Goal: Task Accomplishment & Management: Use online tool/utility

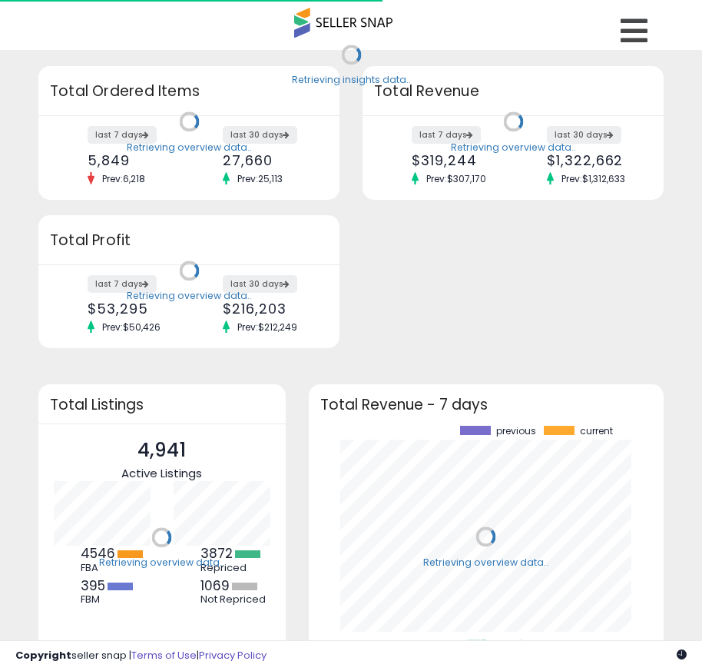
scroll to position [214, 325]
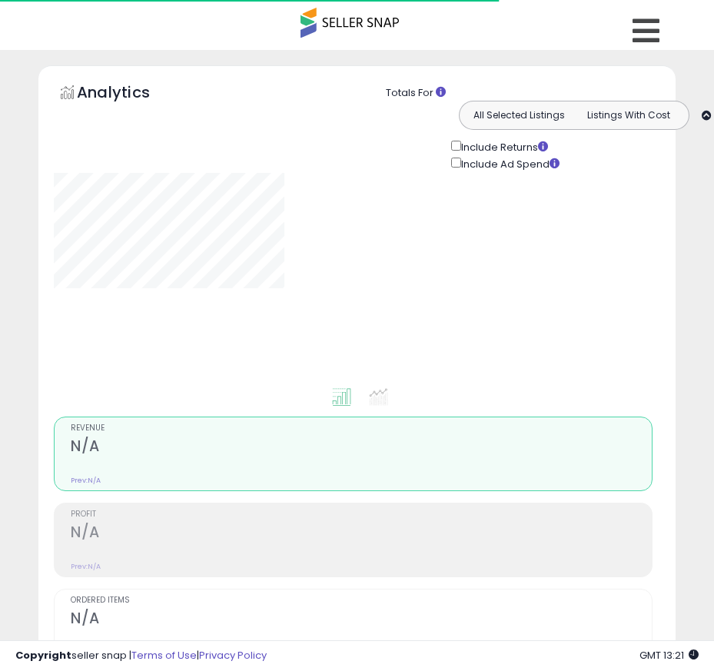
type input "**********"
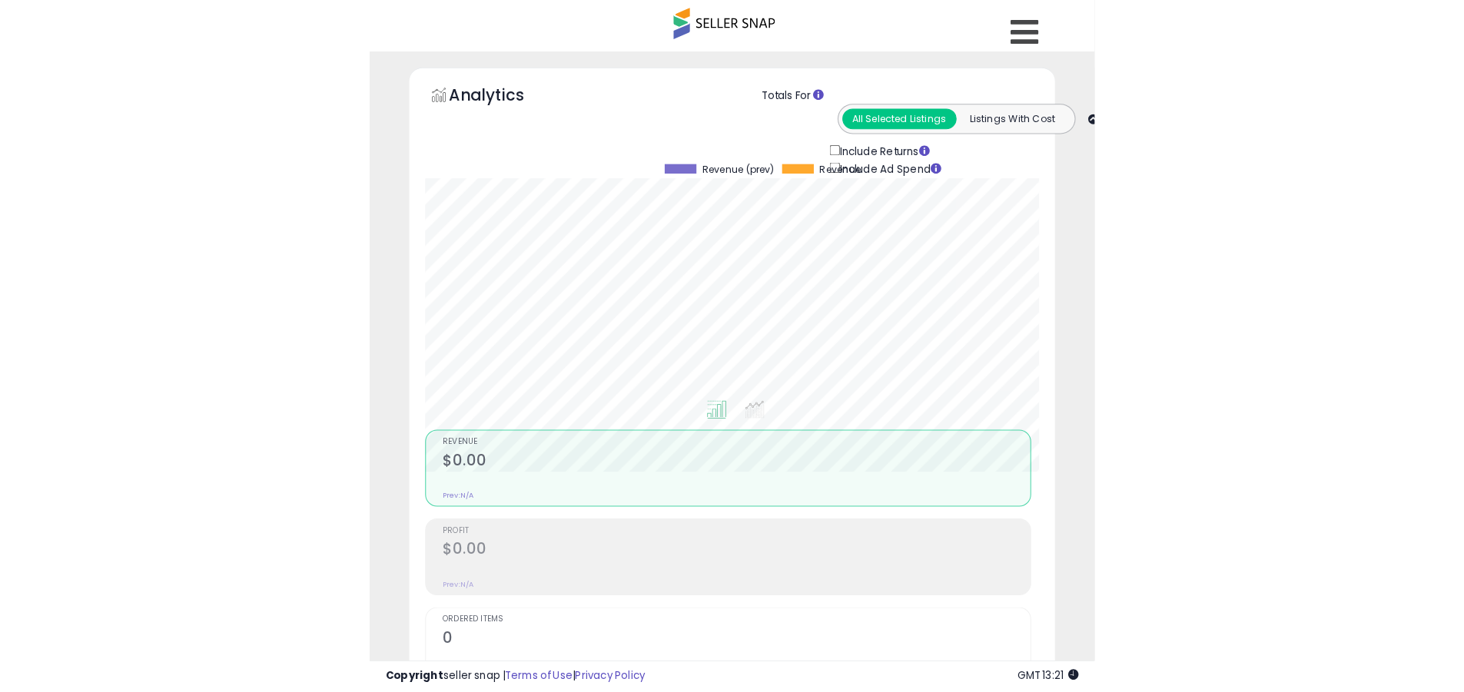
scroll to position [315, 805]
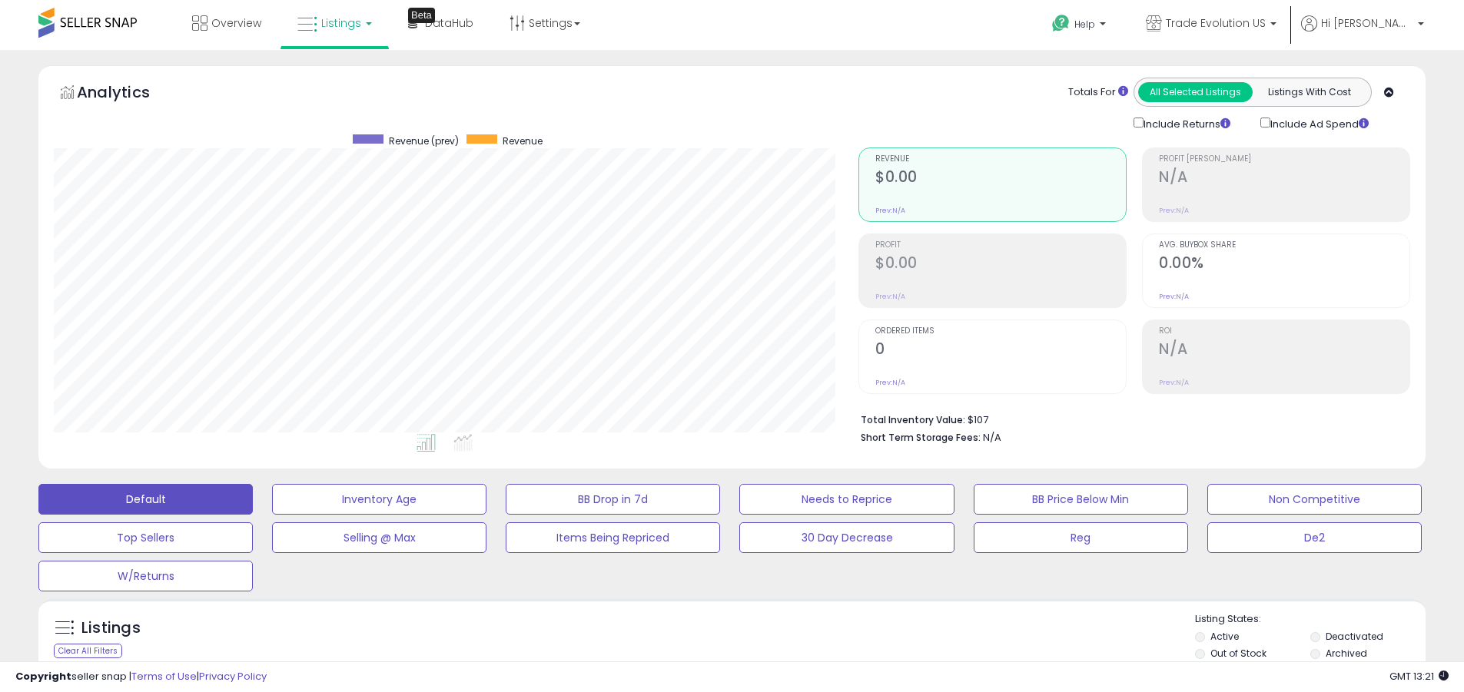
click at [713, 636] on label "Deactivated" at bounding box center [1355, 636] width 58 height 13
click at [713, 653] on label "Archived" at bounding box center [1347, 653] width 42 height 13
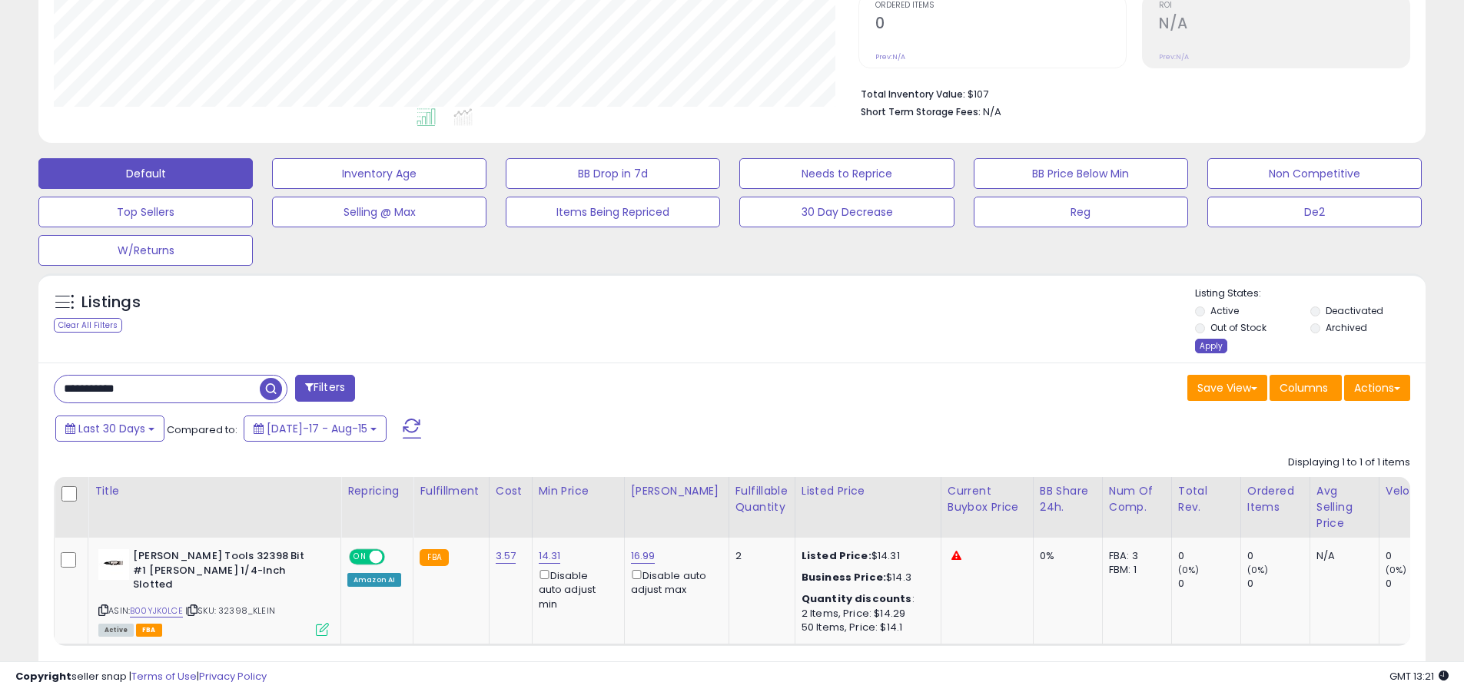
click at [713, 346] on div "Apply" at bounding box center [1211, 346] width 32 height 15
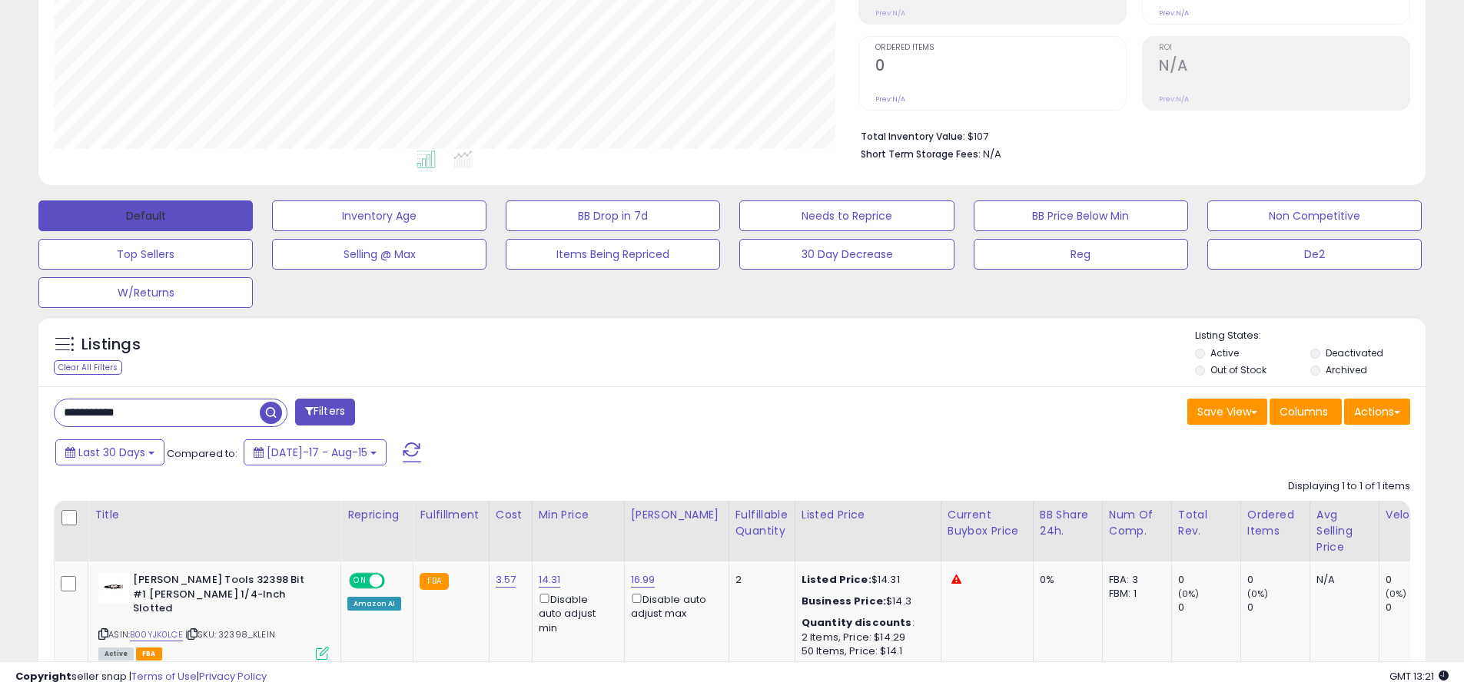
click at [145, 215] on button "Default" at bounding box center [145, 216] width 214 height 31
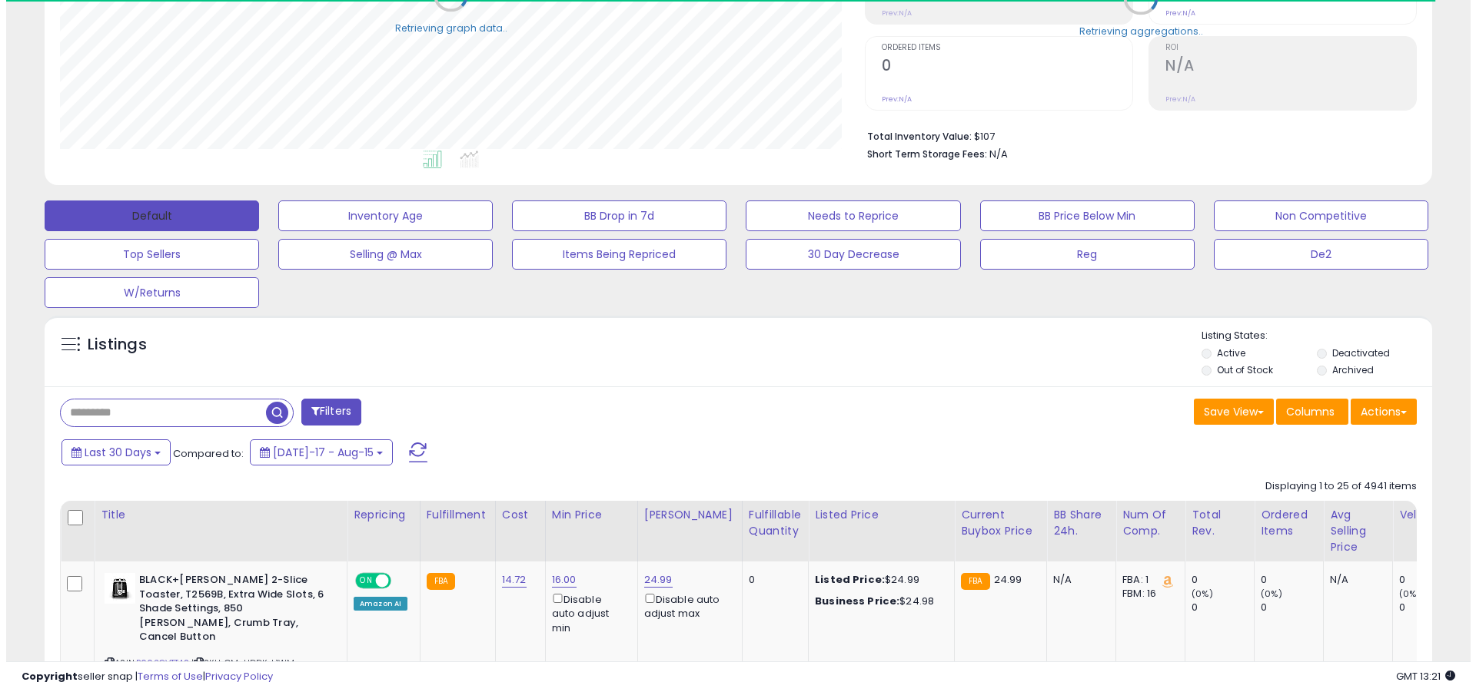
scroll to position [299, 0]
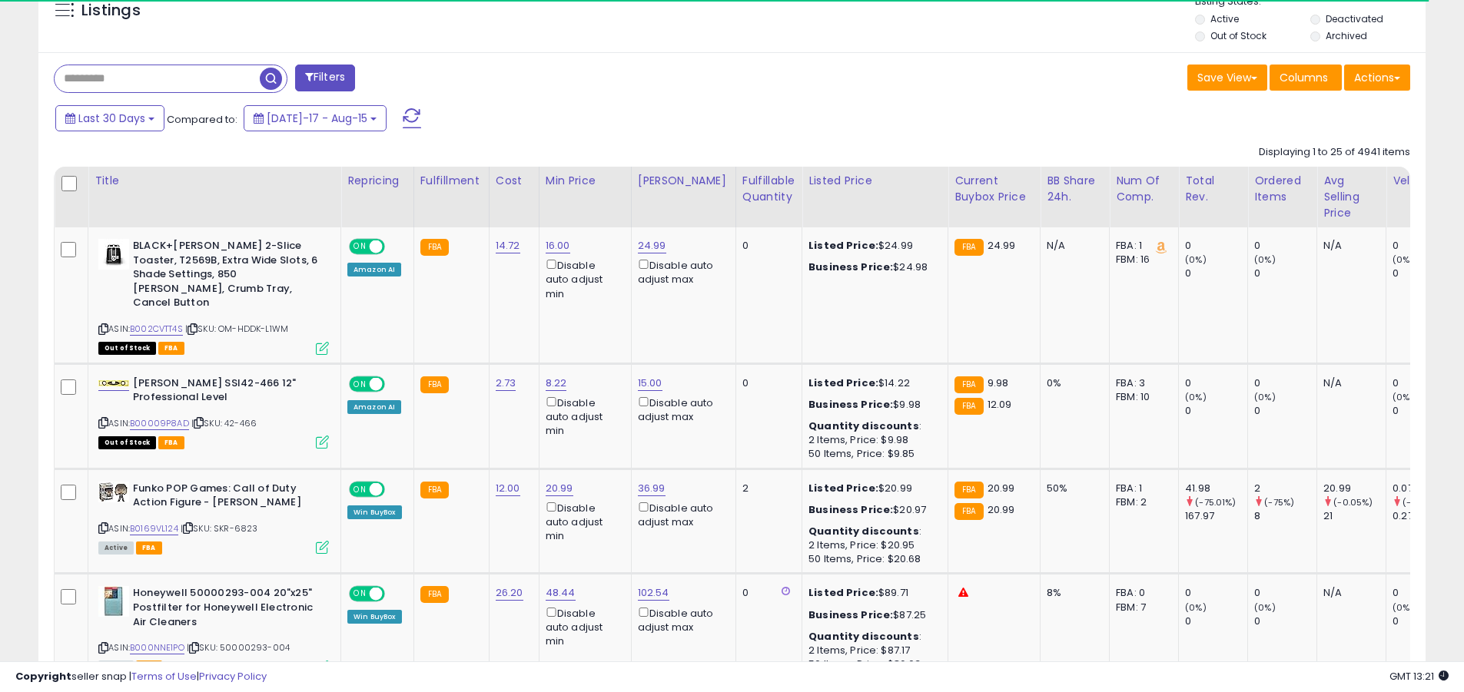
click at [403, 108] on span at bounding box center [412, 118] width 18 height 20
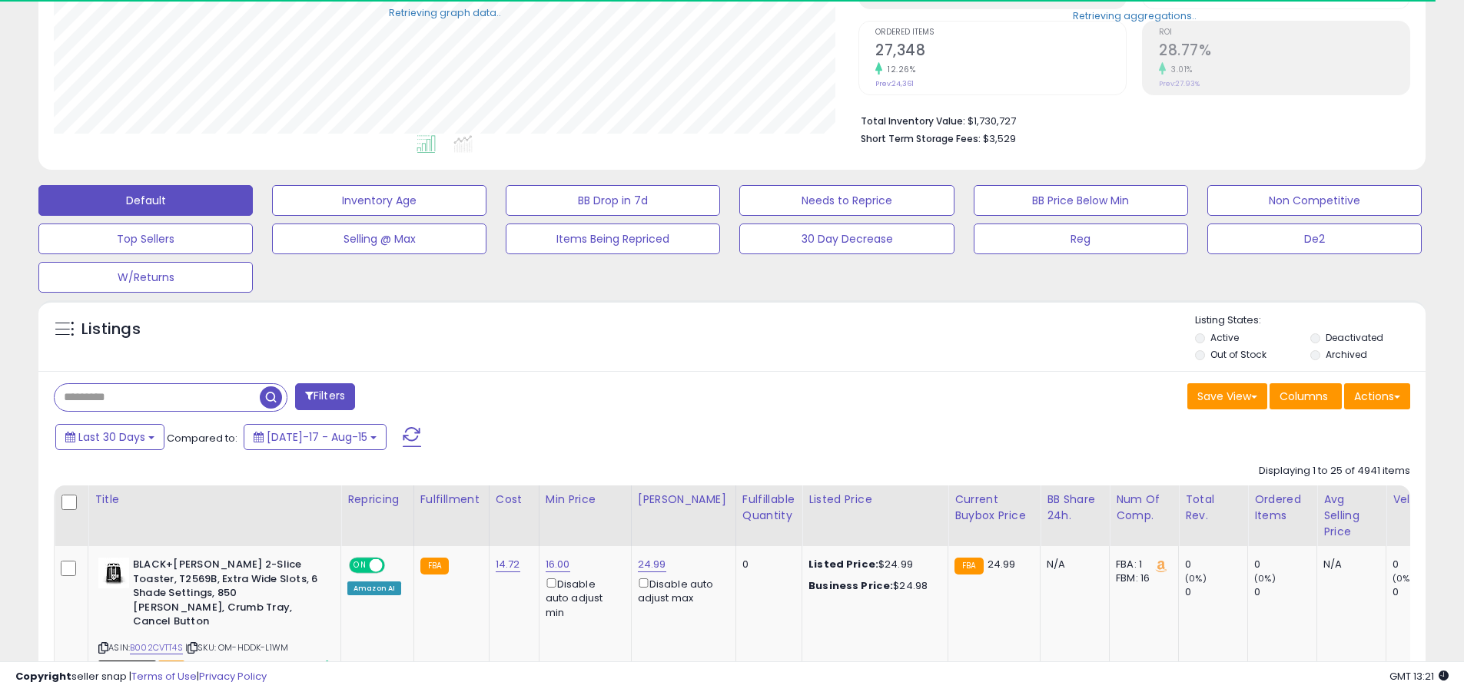
scroll to position [768209, 767720]
click at [157, 397] on input "text" at bounding box center [157, 397] width 205 height 27
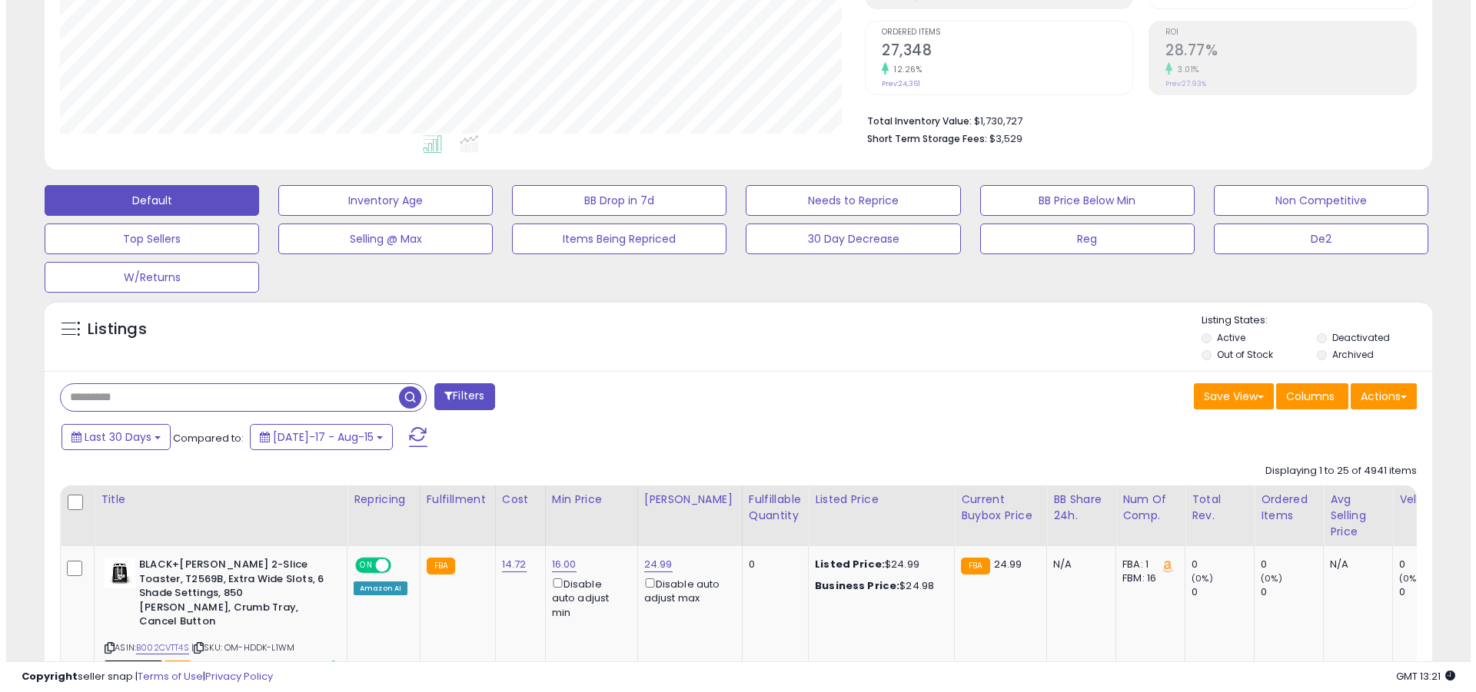
scroll to position [315, 805]
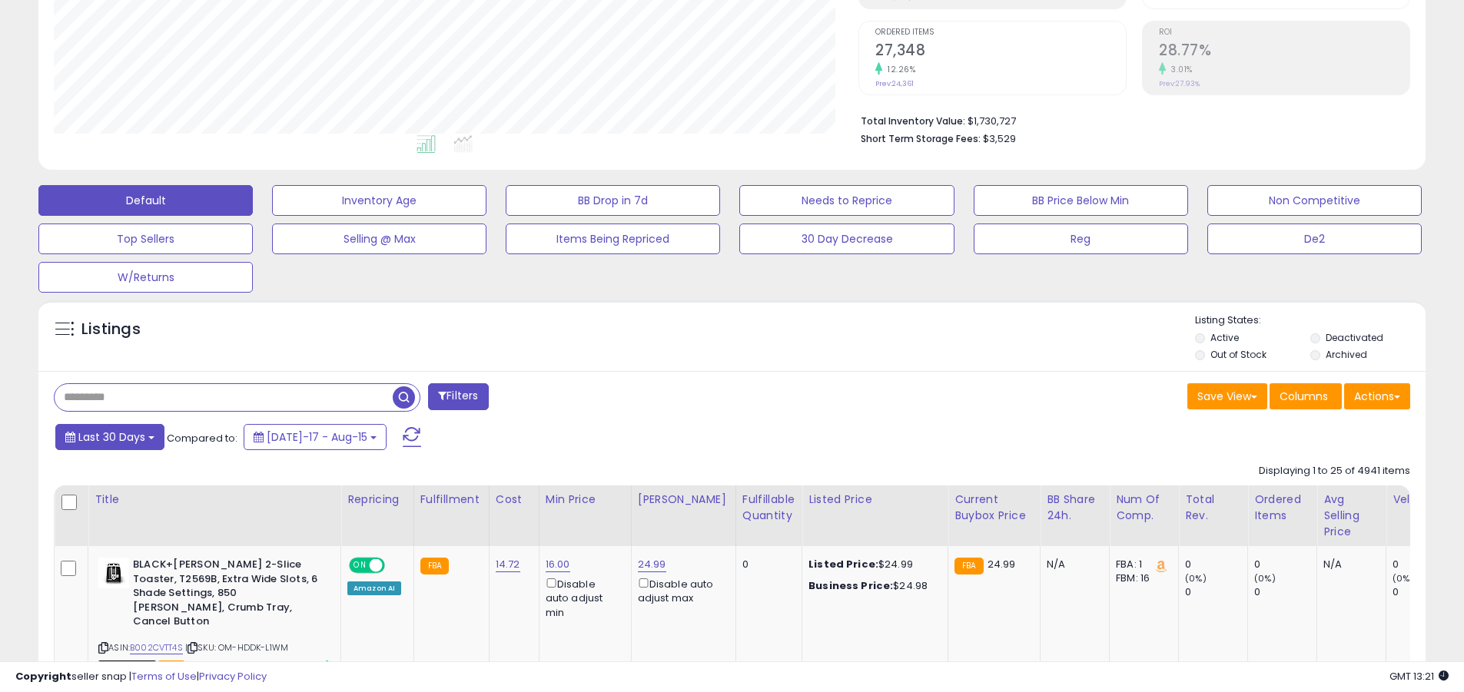
click at [109, 437] on span "Last 30 Days" at bounding box center [111, 437] width 67 height 15
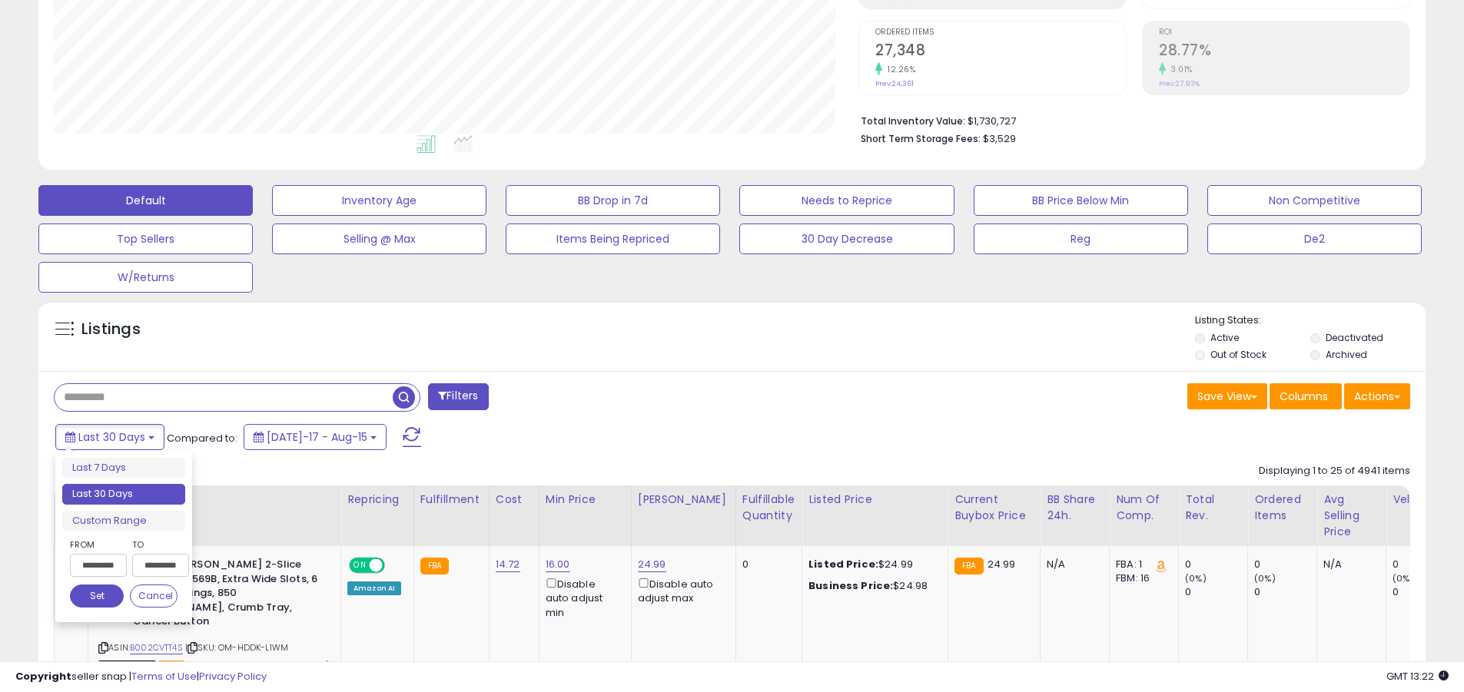
click at [124, 494] on li "Last 30 Days" at bounding box center [123, 494] width 123 height 21
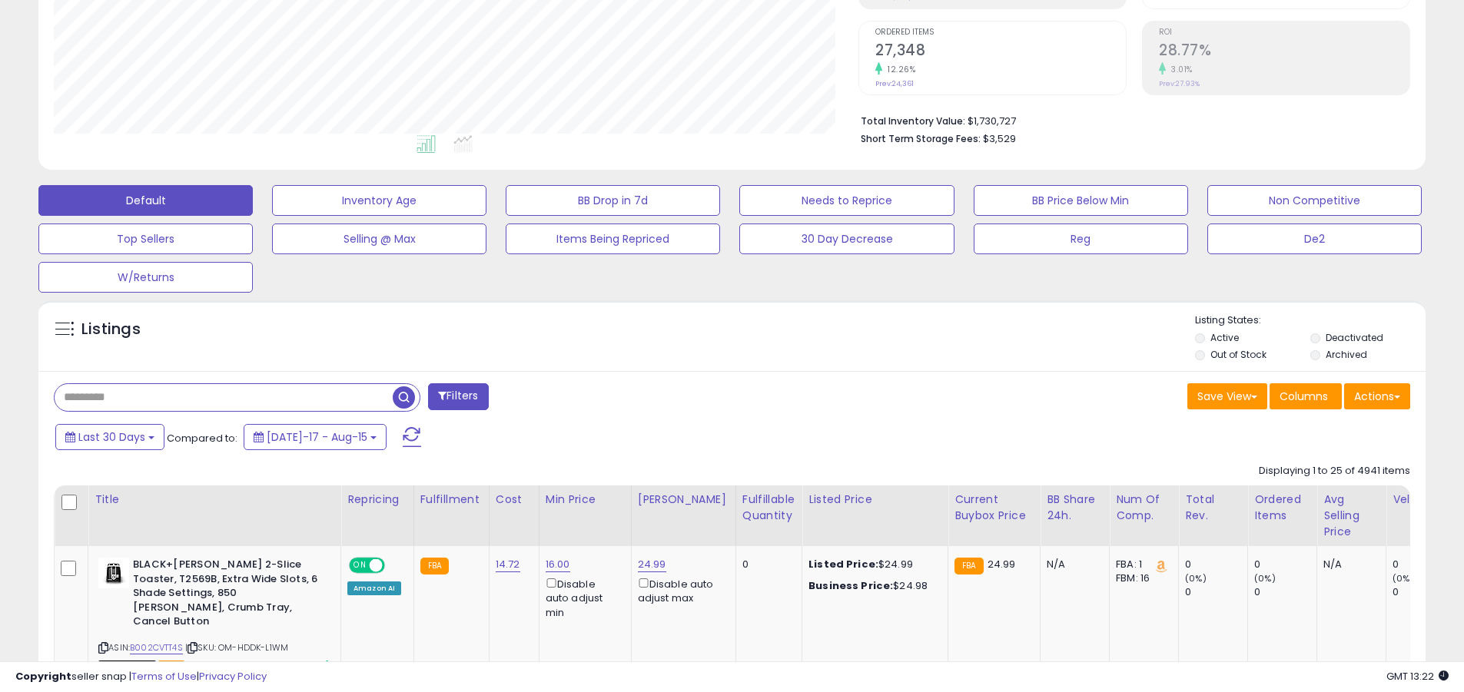
click at [224, 397] on input "text" at bounding box center [224, 397] width 338 height 27
click at [406, 395] on span "button" at bounding box center [404, 398] width 22 height 22
click at [713, 396] on button "Actions" at bounding box center [1377, 396] width 66 height 26
click at [0, 0] on link "Export All Columns" at bounding box center [0, 0] width 0 height 0
